Goal: Subscribe to service/newsletter

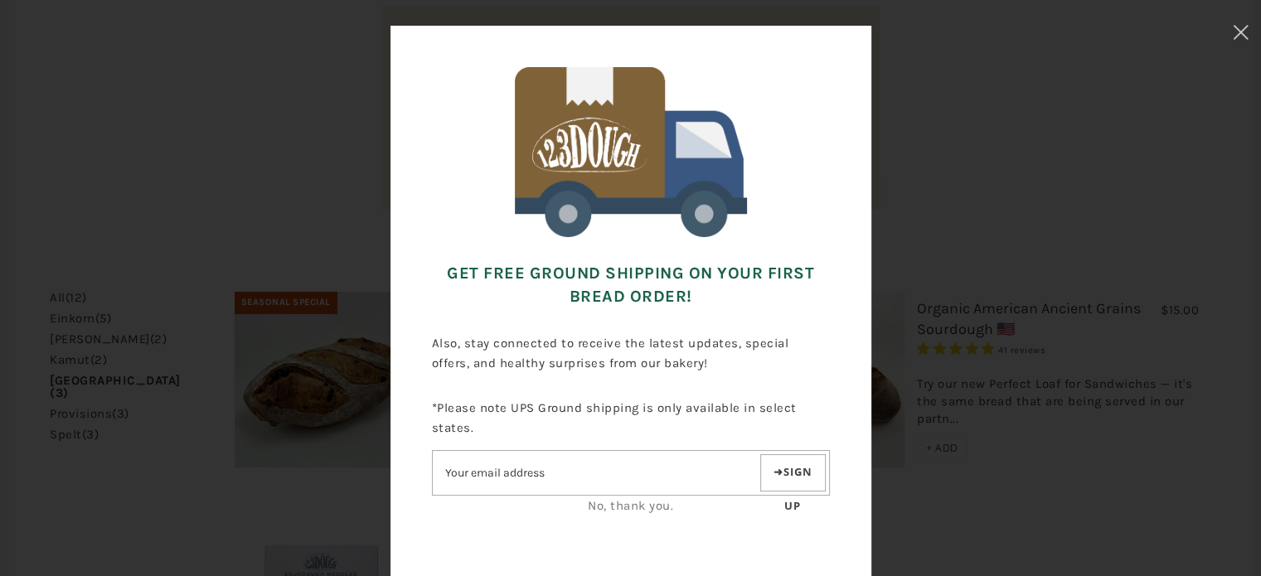
scroll to position [83, 0]
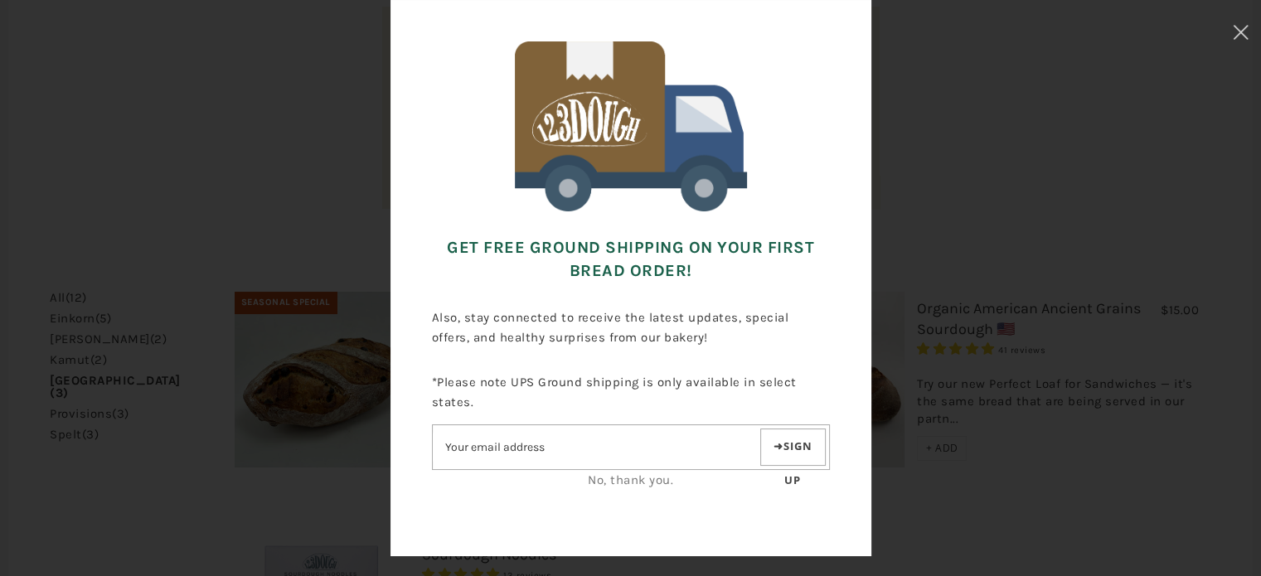
click at [536, 443] on input"] "Email address" at bounding box center [595, 447] width 324 height 29
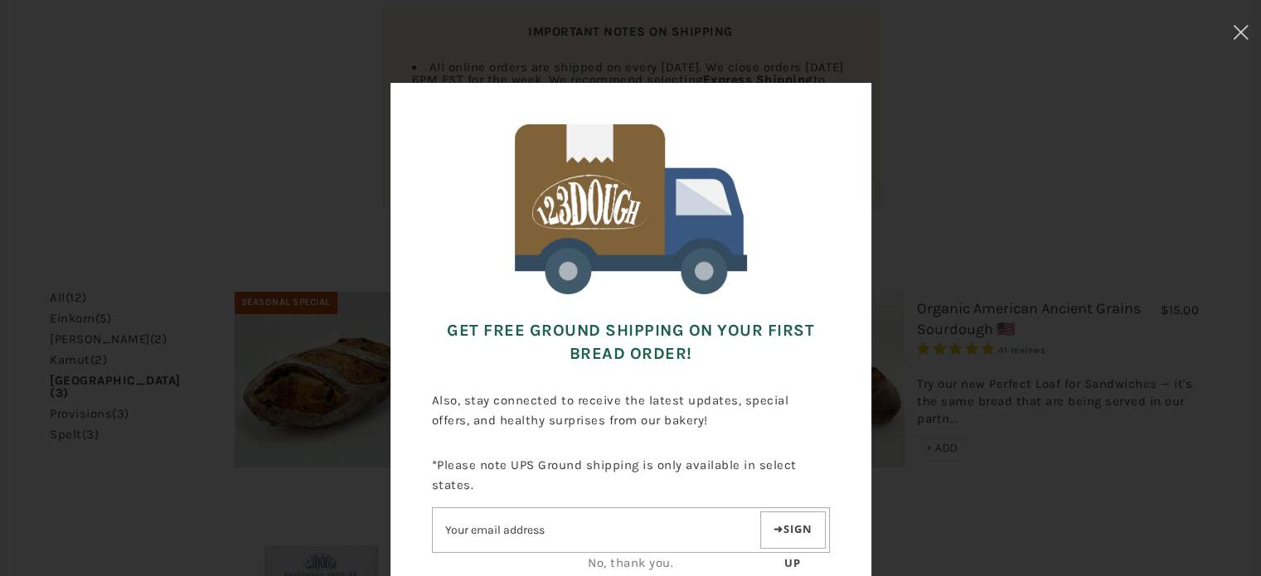
scroll to position [176, 0]
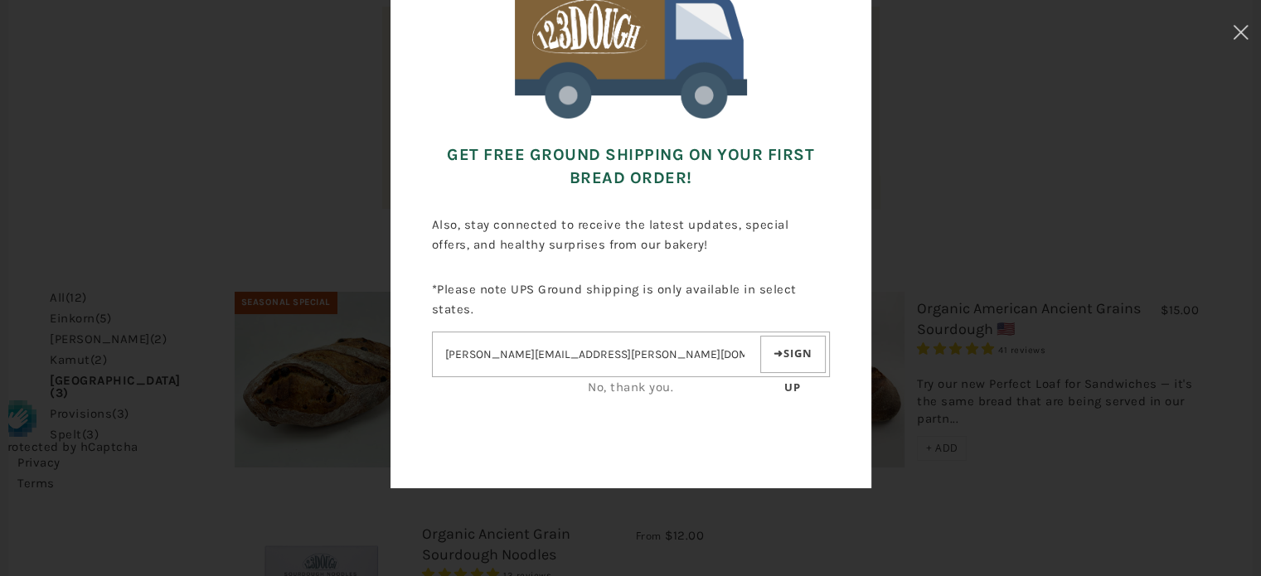
type input"] "kathy.benkert@att.net"
click at [786, 352] on button "Sign up" at bounding box center [792, 354] width 65 height 37
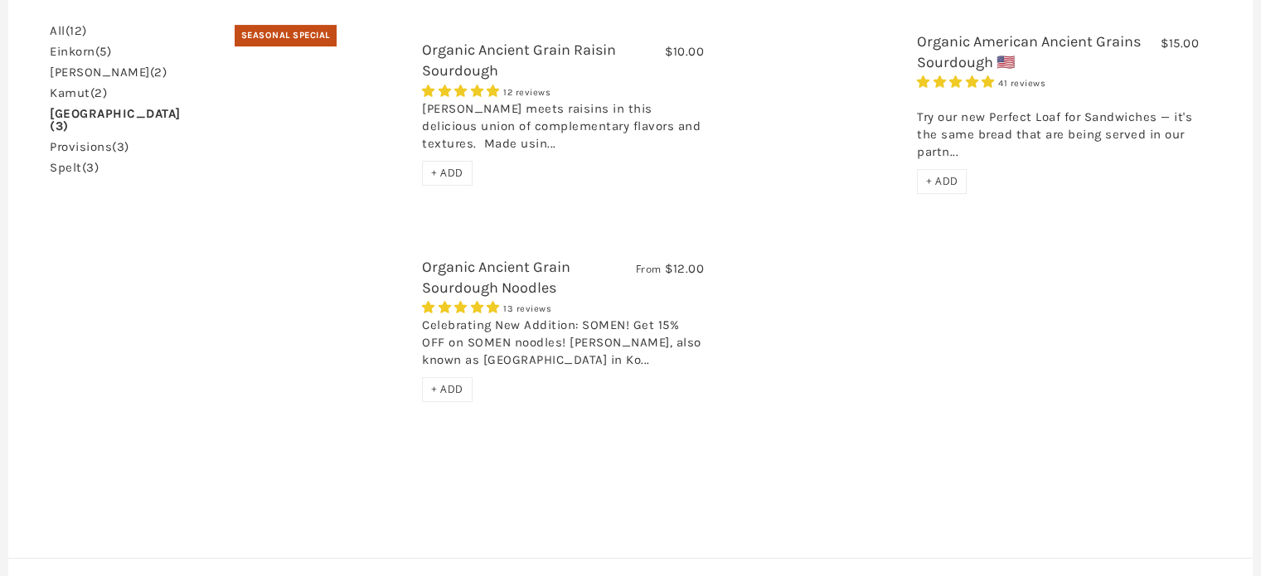
scroll to position [414, 0]
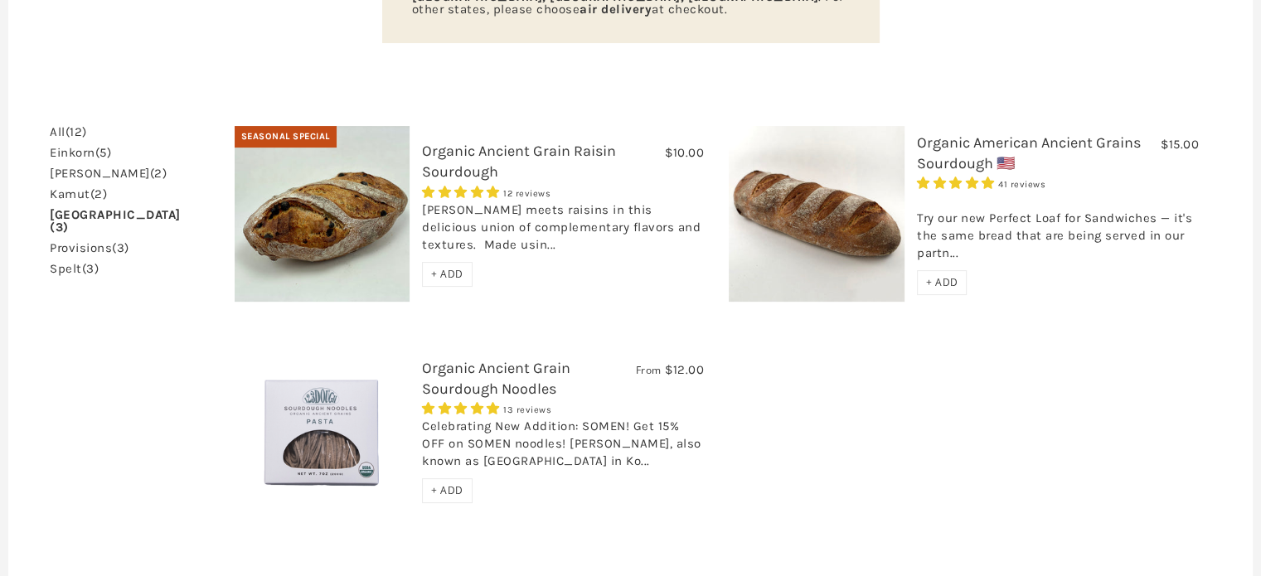
drag, startPoint x: 56, startPoint y: 86, endPoint x: 70, endPoint y: 97, distance: 17.1
click at [55, 126] on link "All (12)" at bounding box center [68, 132] width 37 height 12
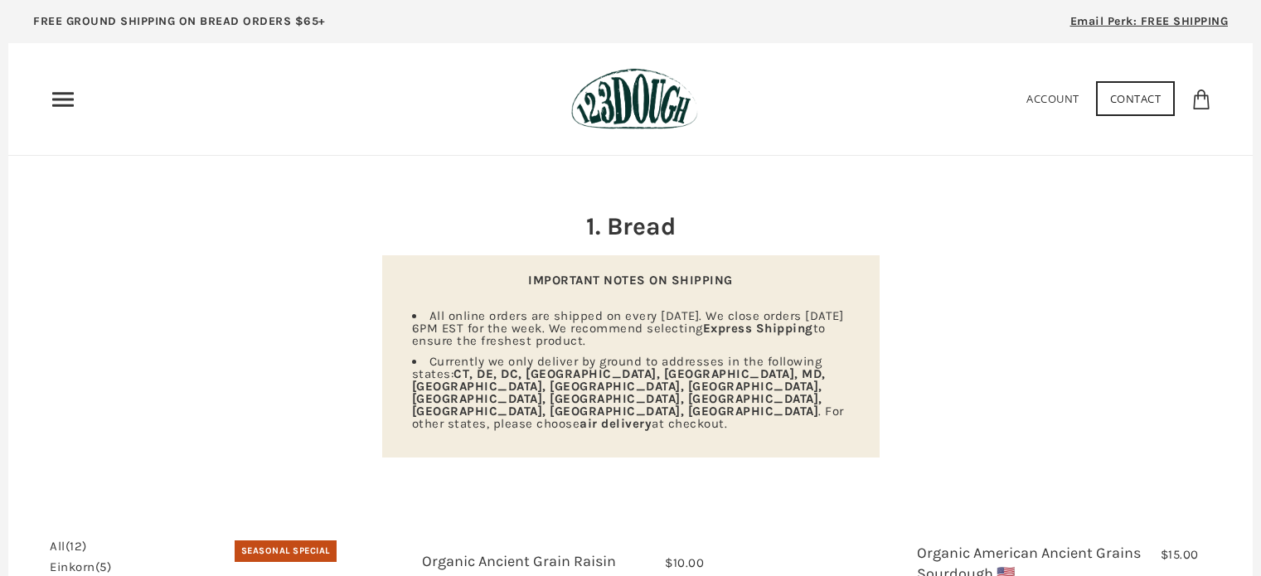
scroll to position [176, 0]
